Goal: Transaction & Acquisition: Subscribe to service/newsletter

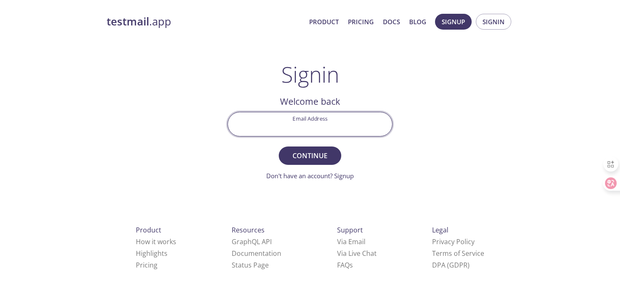
click at [315, 130] on input "Email Address" at bounding box center [310, 124] width 164 height 24
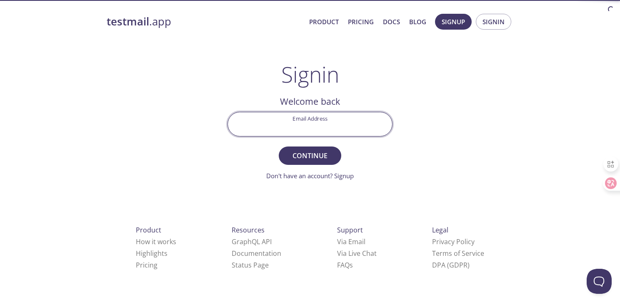
click at [430, 120] on div "testmail .app Product Pricing Docs Blog Signup Signin Signin Welcome back Email…" at bounding box center [310, 182] width 427 height 348
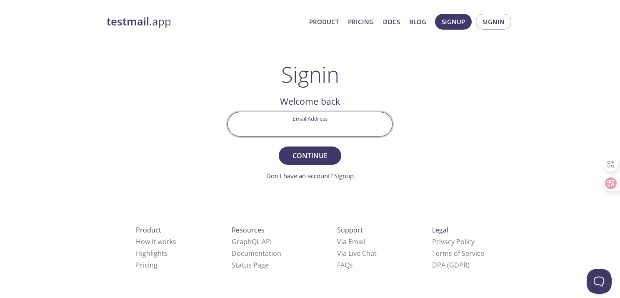
click at [316, 128] on input "Email Address" at bounding box center [310, 124] width 164 height 24
type input "1"
type input "[EMAIL_ADDRESS][DOMAIN_NAME]"
click at [308, 148] on button "Continue" at bounding box center [310, 155] width 63 height 18
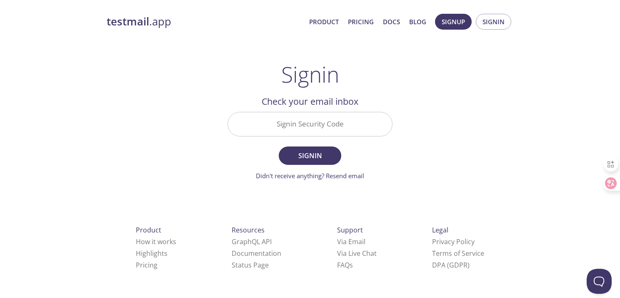
click at [313, 129] on input "Signin Security Code" at bounding box center [310, 124] width 164 height 24
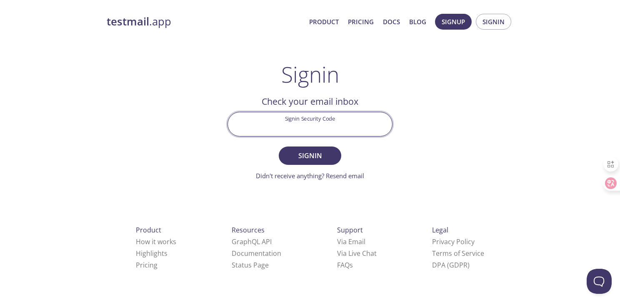
paste input "NAD9NZV"
type input "NAD9NZV"
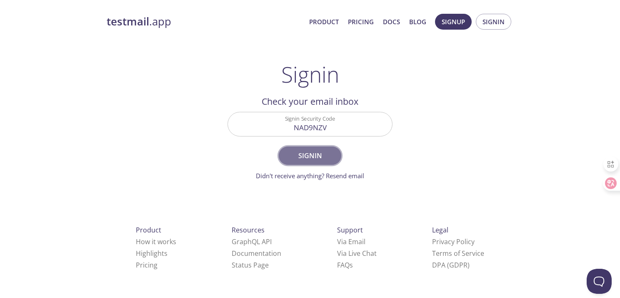
click at [329, 161] on span "Signin" at bounding box center [310, 156] width 44 height 12
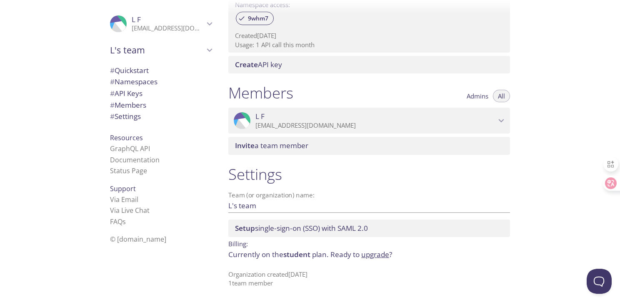
scroll to position [295, 0]
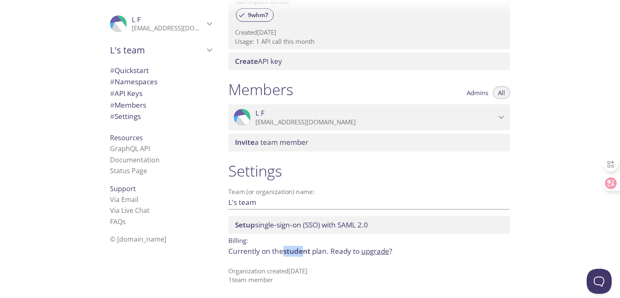
drag, startPoint x: 304, startPoint y: 250, endPoint x: 285, endPoint y: 249, distance: 19.2
click at [285, 249] on span "student" at bounding box center [296, 251] width 27 height 10
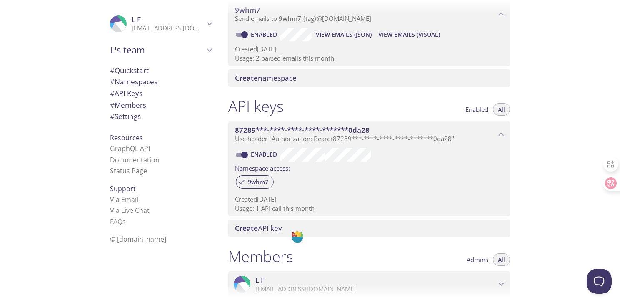
scroll to position [0, 0]
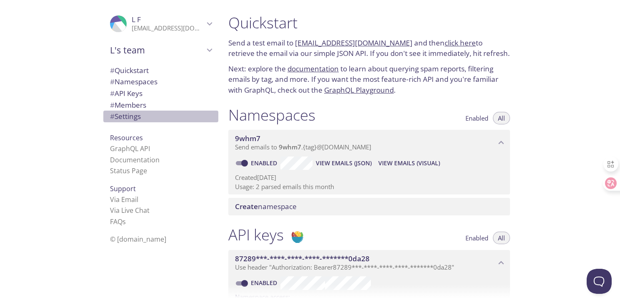
click at [120, 115] on span "# Settings" at bounding box center [125, 116] width 31 height 10
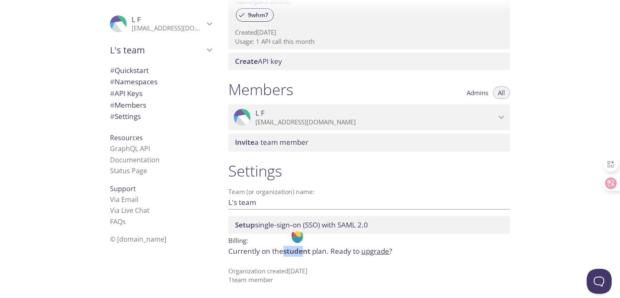
click at [368, 251] on link "upgrade" at bounding box center [375, 251] width 28 height 10
